Goal: Entertainment & Leisure: Browse casually

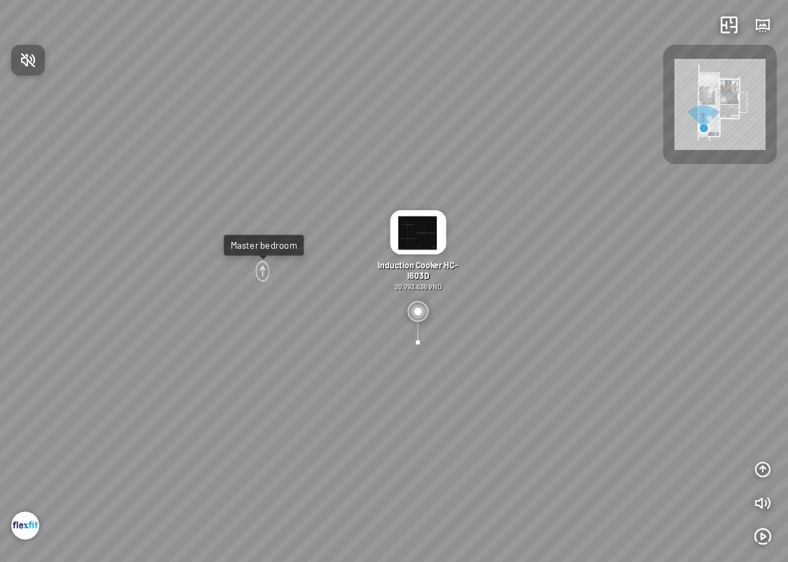
drag, startPoint x: 424, startPoint y: 340, endPoint x: 244, endPoint y: 300, distance: 184.6
click at [244, 300] on div at bounding box center [394, 281] width 788 height 562
click at [261, 271] on div at bounding box center [262, 271] width 16 height 24
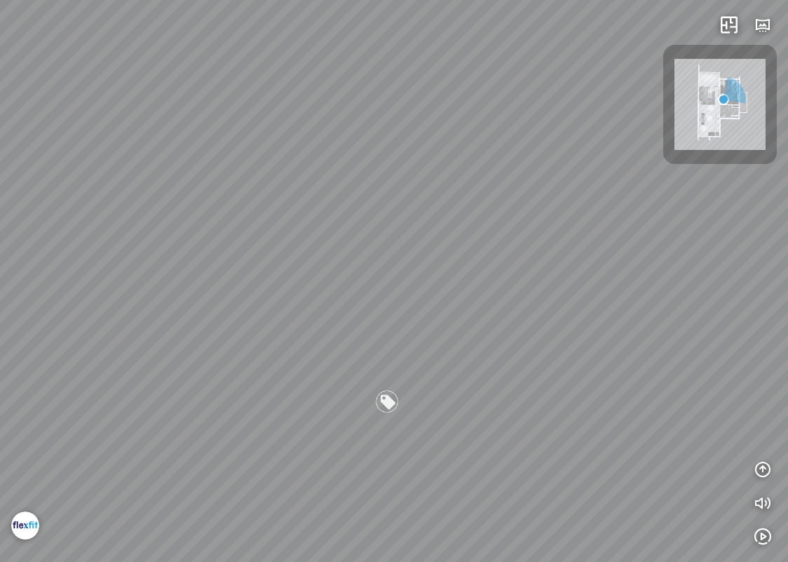
drag, startPoint x: 441, startPoint y: 375, endPoint x: 114, endPoint y: 339, distance: 329.3
click at [131, 340] on div "April relaxation chair 6.500.000 VND Living room April relaxation chair" at bounding box center [394, 281] width 788 height 562
drag, startPoint x: 482, startPoint y: 365, endPoint x: 214, endPoint y: 369, distance: 268.5
click at [215, 369] on div "April relaxation chair 6.500.000 VND Living room April relaxation chair" at bounding box center [394, 281] width 788 height 562
drag, startPoint x: 368, startPoint y: 371, endPoint x: 156, endPoint y: 365, distance: 212.5
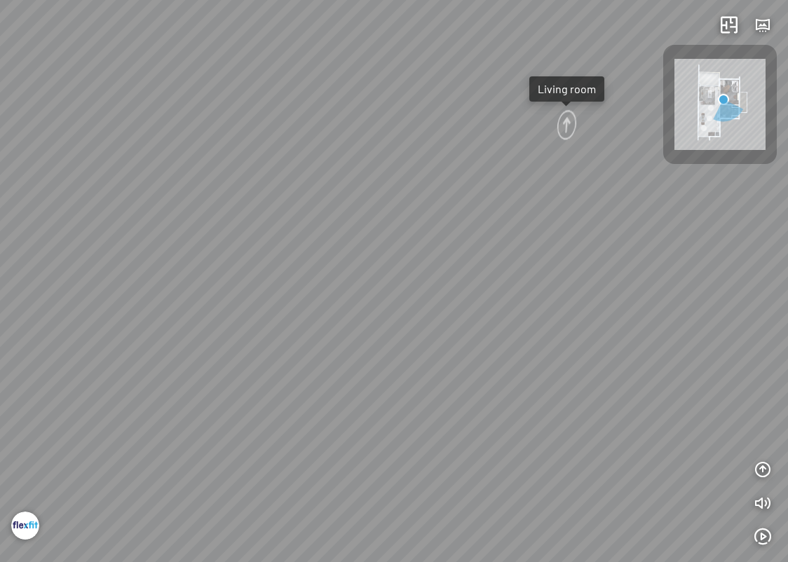
click at [177, 366] on div "April relaxation chair 6.500.000 VND Living room April relaxation chair" at bounding box center [394, 281] width 788 height 562
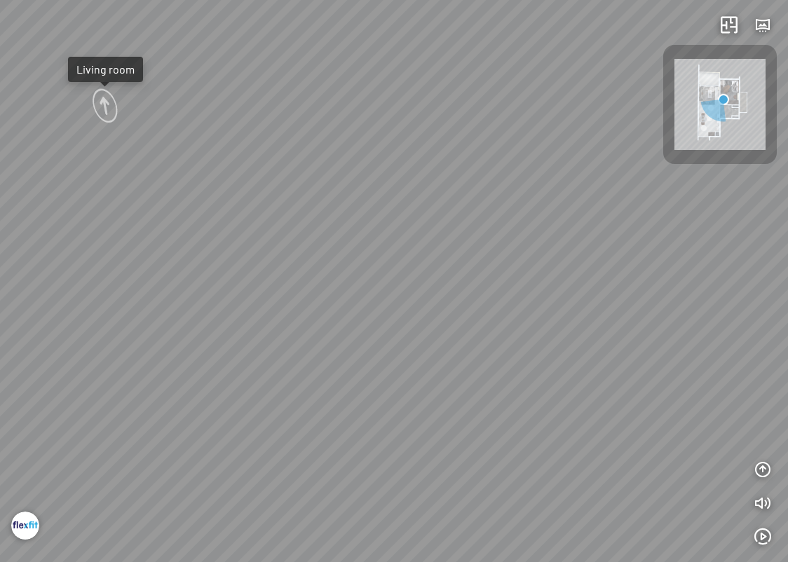
click at [401, 364] on div "April relaxation chair 6.500.000 VND Living room April relaxation chair" at bounding box center [394, 281] width 788 height 562
click at [107, 109] on div at bounding box center [102, 106] width 34 height 41
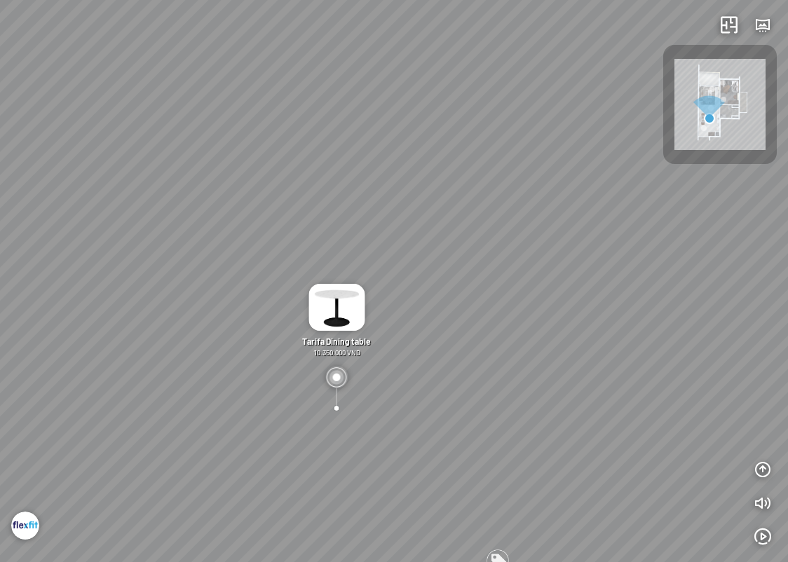
click at [344, 321] on img at bounding box center [336, 307] width 56 height 47
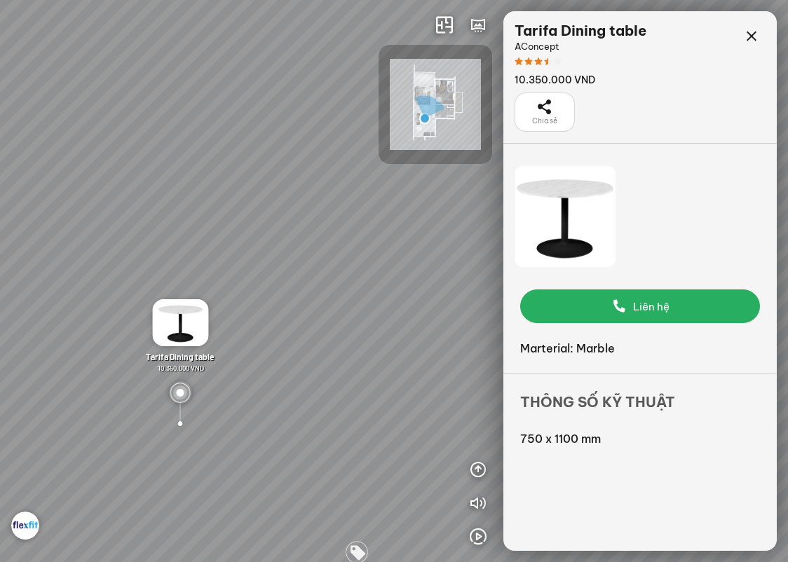
click at [285, 436] on div "[PERSON_NAME] Side table 3.000.000 VND Adelaide Sofa 19.200.000 VND Bran Coffee…" at bounding box center [394, 281] width 788 height 562
click at [172, 386] on img at bounding box center [180, 392] width 22 height 22
click at [179, 391] on img at bounding box center [180, 392] width 22 height 22
